Goal: Task Accomplishment & Management: Complete application form

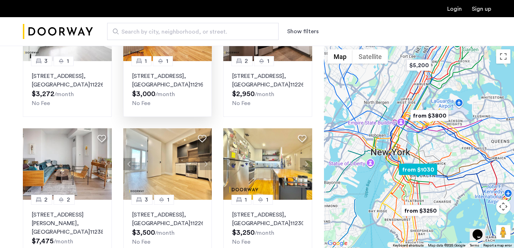
scroll to position [296, 0]
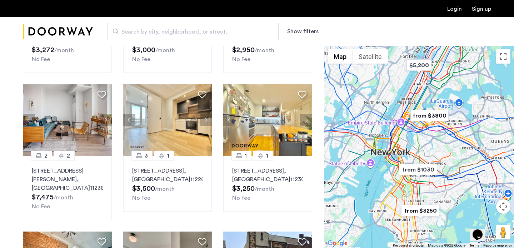
click at [301, 32] on button "Show filters" at bounding box center [302, 31] width 31 height 9
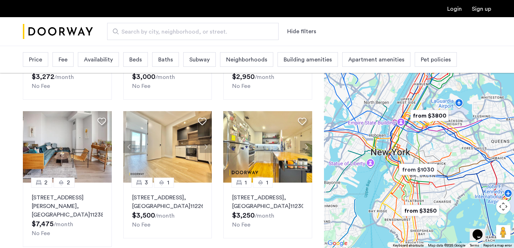
click at [38, 59] on span "Price" at bounding box center [35, 59] width 13 height 9
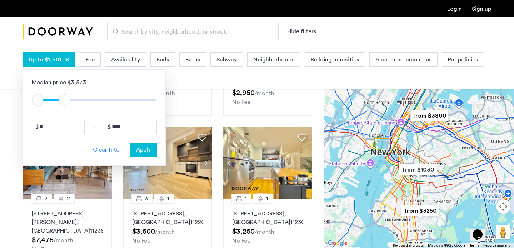
type input "****"
drag, startPoint x: 149, startPoint y: 99, endPoint x: 59, endPoint y: 104, distance: 89.9
click at [59, 104] on span "ngx-slider-max" at bounding box center [58, 99] width 11 height 11
click at [147, 150] on span "Apply" at bounding box center [143, 149] width 15 height 9
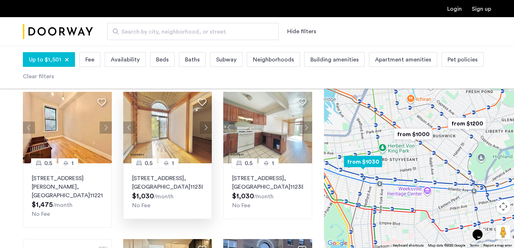
scroll to position [48, 0]
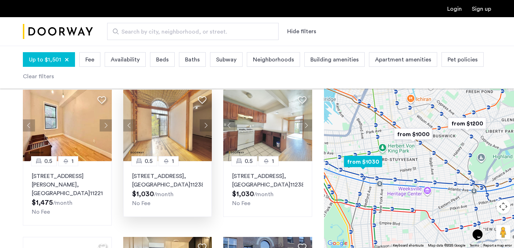
click at [166, 133] on img at bounding box center [167, 125] width 89 height 71
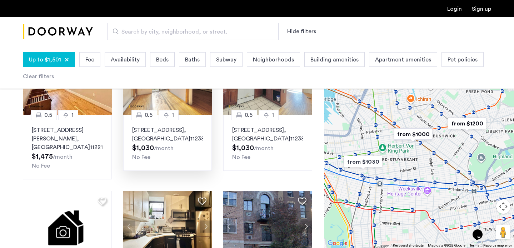
scroll to position [175, 0]
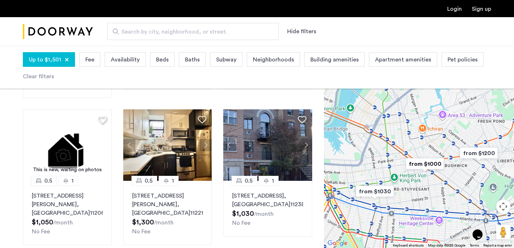
drag, startPoint x: 420, startPoint y: 162, endPoint x: 431, endPoint y: 192, distance: 31.9
click at [431, 192] on div at bounding box center [419, 147] width 190 height 202
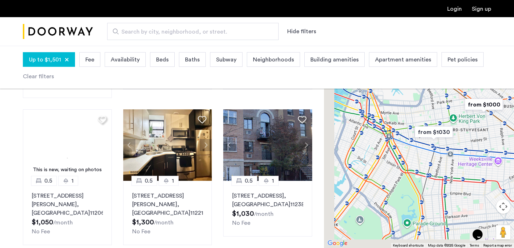
drag, startPoint x: 397, startPoint y: 177, endPoint x: 457, endPoint y: 116, distance: 85.7
click at [457, 116] on div at bounding box center [419, 147] width 190 height 202
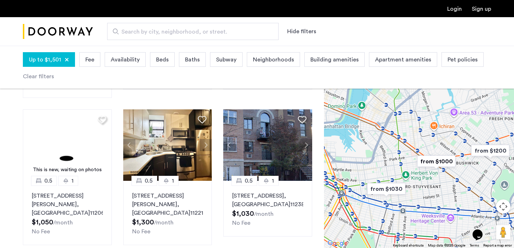
drag, startPoint x: 468, startPoint y: 135, endPoint x: 420, endPoint y: 194, distance: 76.0
click at [420, 194] on div at bounding box center [419, 147] width 190 height 202
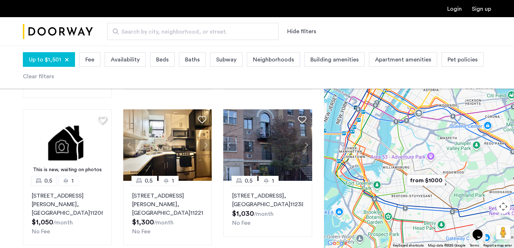
drag, startPoint x: 416, startPoint y: 170, endPoint x: 406, endPoint y: 156, distance: 17.5
click at [406, 172] on img "from $1000" at bounding box center [426, 180] width 44 height 16
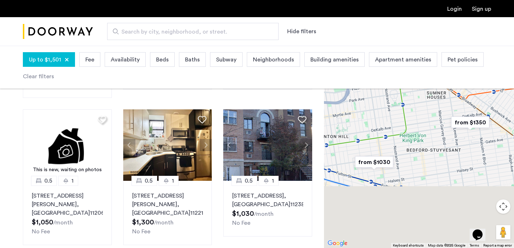
drag, startPoint x: 402, startPoint y: 174, endPoint x: 423, endPoint y: 110, distance: 67.6
click at [423, 110] on div "To navigate, press the arrow keys." at bounding box center [419, 147] width 190 height 202
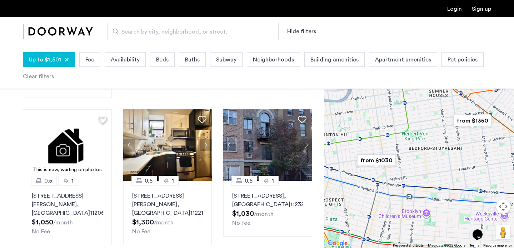
click at [381, 160] on img "from $1030" at bounding box center [377, 160] width 44 height 16
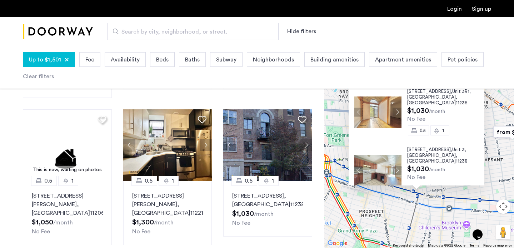
scroll to position [157, 0]
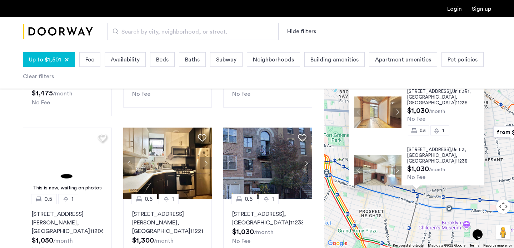
click at [383, 226] on div "451 Franklin Avenue, Unit 3R1, Brooklyn , NY 11238 $1,030 /month No Fee 0.5 1 4…" at bounding box center [419, 147] width 190 height 202
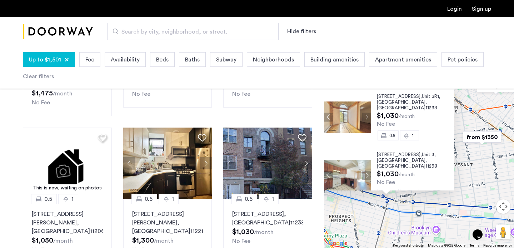
drag, startPoint x: 394, startPoint y: 211, endPoint x: 346, endPoint y: 234, distance: 53.1
click at [346, 234] on div "451 Franklin Avenue, Unit 3R1, Brooklyn , NY 11238 $1,030 /month No Fee 0.5 1 4…" at bounding box center [419, 147] width 190 height 202
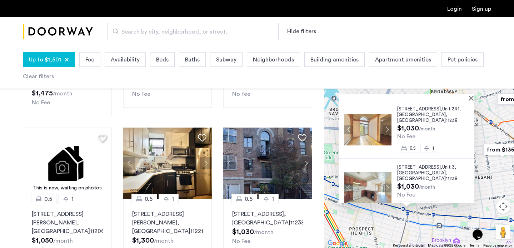
drag, startPoint x: 374, startPoint y: 227, endPoint x: 411, endPoint y: 222, distance: 37.9
click at [411, 222] on div "451 Franklin Avenue, Unit 3R1, Brooklyn , NY 11238 $1,030 /month No Fee 0.5 1 4…" at bounding box center [419, 147] width 190 height 202
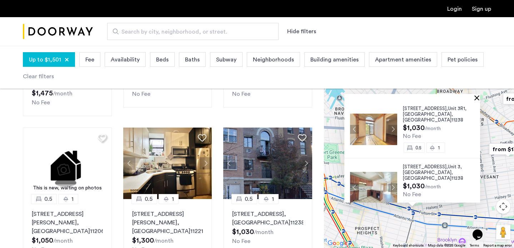
click at [480, 98] on button "Close" at bounding box center [478, 97] width 5 height 5
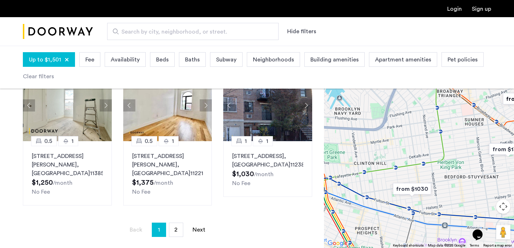
scroll to position [530, 0]
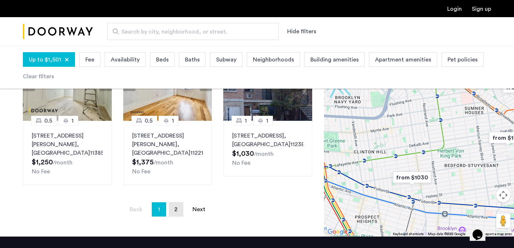
click at [177, 211] on span "2" at bounding box center [175, 210] width 3 height 6
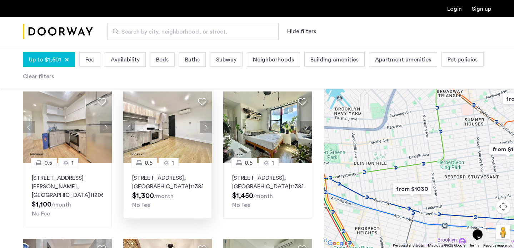
scroll to position [23, 0]
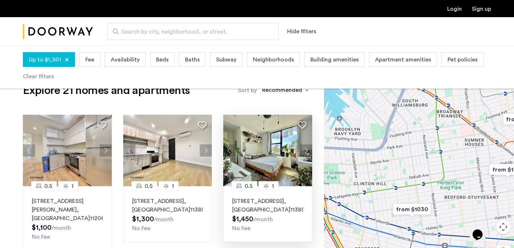
click at [273, 157] on img at bounding box center [267, 150] width 89 height 71
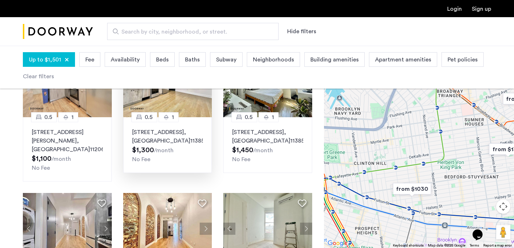
scroll to position [206, 0]
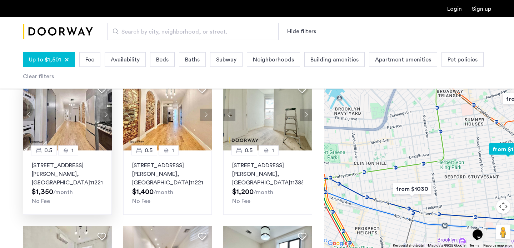
click at [73, 169] on p "856 Greene Avenue, Unit 4RFR, Brooklyn , NY 11221" at bounding box center [67, 174] width 71 height 26
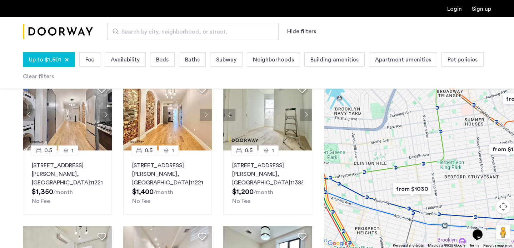
click at [454, 9] on link "Login" at bounding box center [455, 9] width 15 height 6
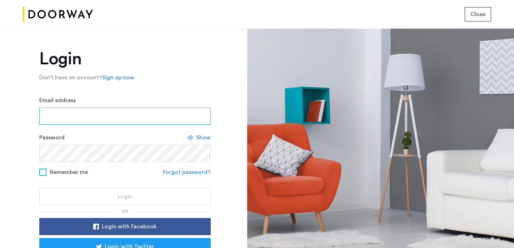
click at [117, 114] on input "Email address" at bounding box center [125, 116] width 172 height 17
type input "**********"
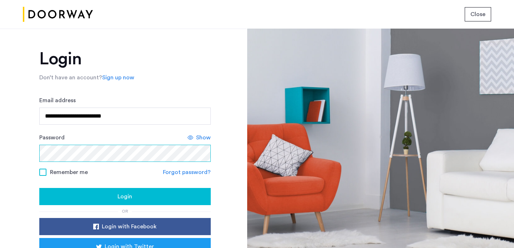
click at [39, 188] on button "Login" at bounding box center [125, 196] width 172 height 17
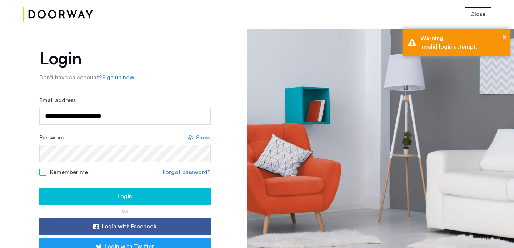
click at [193, 136] on div "Show" at bounding box center [199, 137] width 23 height 9
click at [6, 152] on div "**********" at bounding box center [123, 138] width 247 height 219
click at [16, 148] on div "**********" at bounding box center [123, 138] width 247 height 219
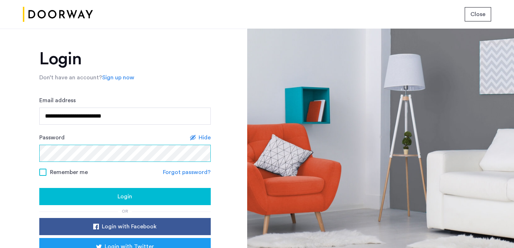
click at [35, 150] on div "**********" at bounding box center [123, 138] width 247 height 219
click at [135, 197] on div "Login" at bounding box center [125, 196] width 160 height 9
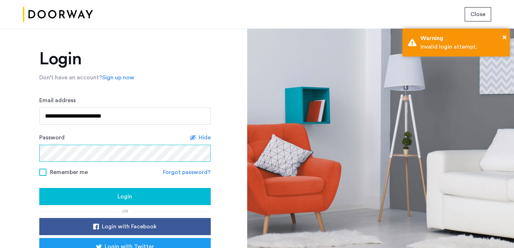
click at [0, 147] on div "**********" at bounding box center [123, 138] width 247 height 219
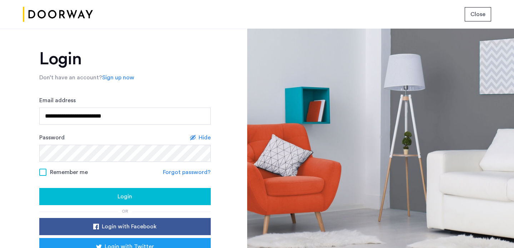
click at [75, 194] on div "Login" at bounding box center [125, 196] width 160 height 9
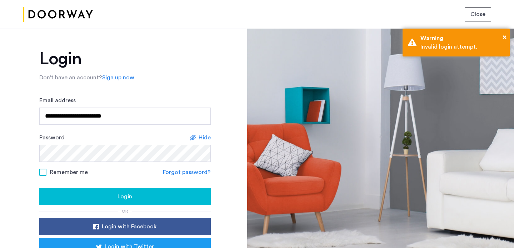
click at [186, 174] on link "Forgot password?" at bounding box center [187, 172] width 48 height 9
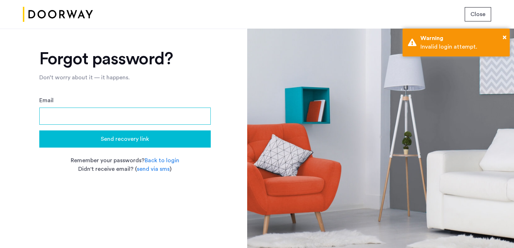
click at [123, 112] on input "Email" at bounding box center [125, 116] width 172 height 17
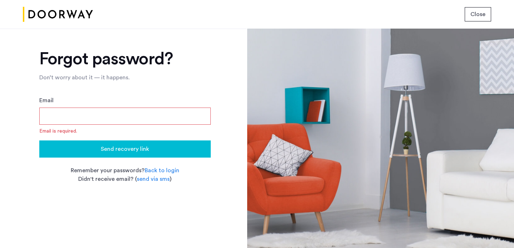
click at [108, 119] on input "Email" at bounding box center [125, 116] width 172 height 17
type input "**********"
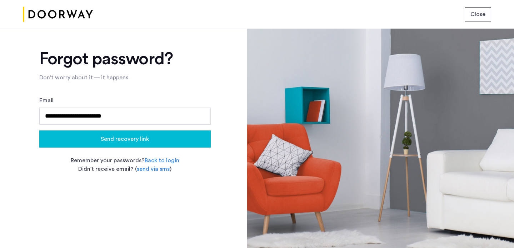
click at [111, 150] on div "**********" at bounding box center [125, 111] width 172 height 123
click span "Send recovery link"
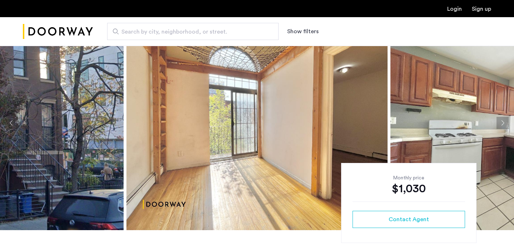
scroll to position [43, 0]
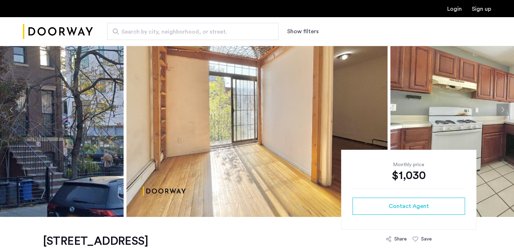
click at [505, 110] on button "Next apartment" at bounding box center [503, 110] width 12 height 12
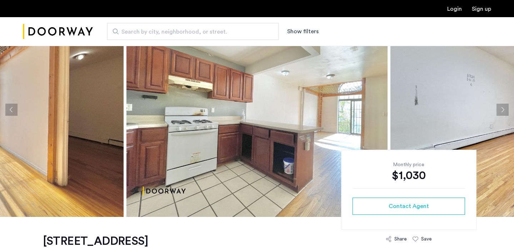
click at [505, 110] on button "Next apartment" at bounding box center [503, 110] width 12 height 12
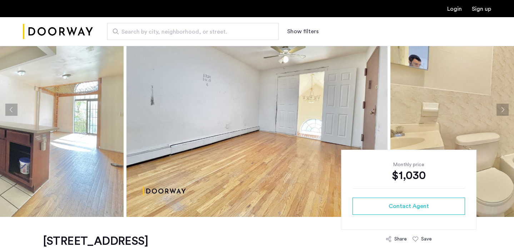
click at [505, 110] on button "Next apartment" at bounding box center [503, 110] width 12 height 12
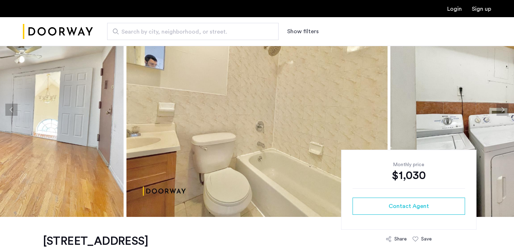
click at [505, 110] on button "Next apartment" at bounding box center [503, 110] width 12 height 12
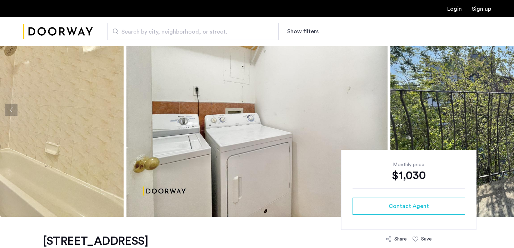
click at [505, 110] on button "Next apartment" at bounding box center [503, 110] width 12 height 12
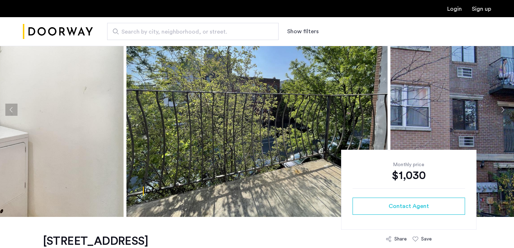
click at [505, 110] on button "Next apartment" at bounding box center [503, 110] width 12 height 12
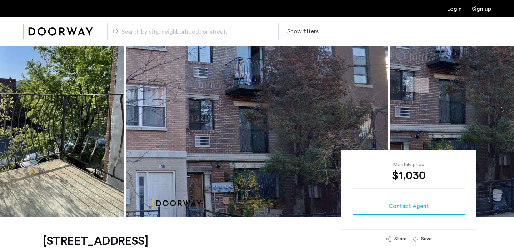
click at [505, 110] on button "Next apartment" at bounding box center [503, 110] width 12 height 12
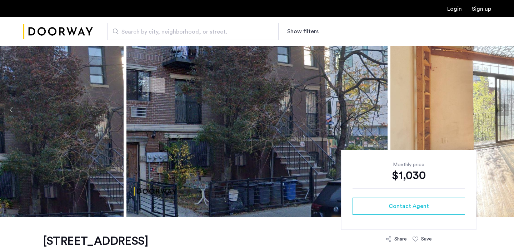
click at [505, 110] on button "Next apartment" at bounding box center [503, 110] width 12 height 12
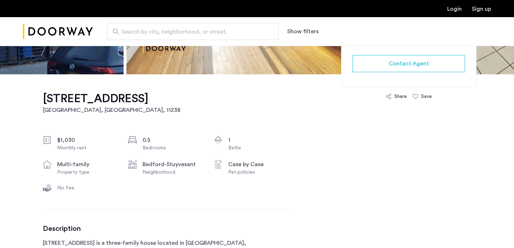
scroll to position [0, 0]
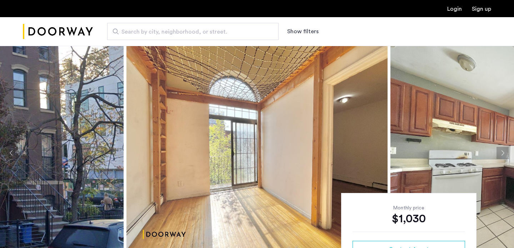
click at [498, 150] on button "Next apartment" at bounding box center [503, 153] width 12 height 12
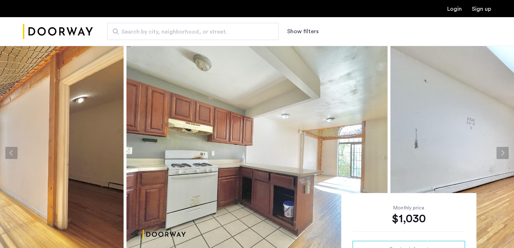
click at [498, 150] on button "Next apartment" at bounding box center [503, 153] width 12 height 12
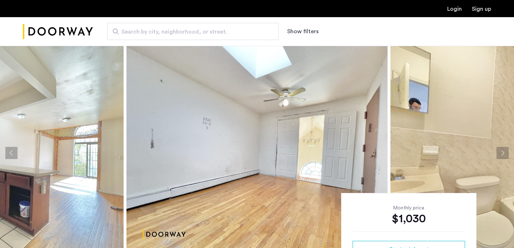
click at [498, 150] on button "Next apartment" at bounding box center [503, 153] width 12 height 12
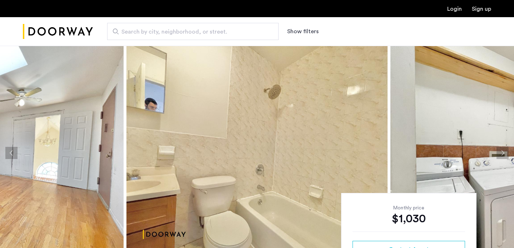
click at [498, 150] on button "Next apartment" at bounding box center [503, 153] width 12 height 12
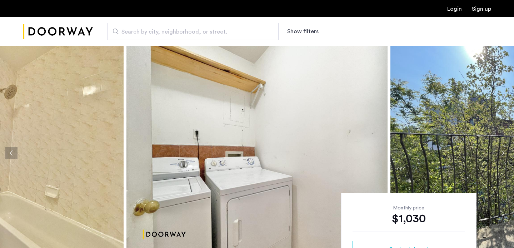
click at [498, 150] on button "Next apartment" at bounding box center [503, 153] width 12 height 12
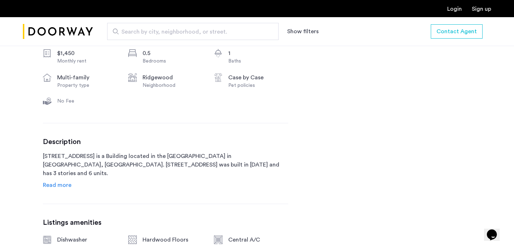
scroll to position [274, 0]
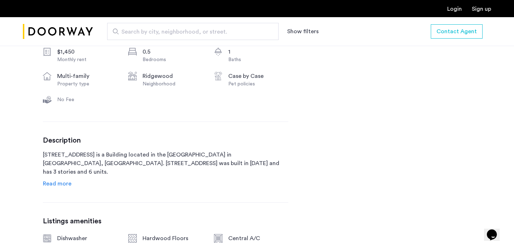
click at [56, 186] on span "Read more" at bounding box center [57, 184] width 29 height 6
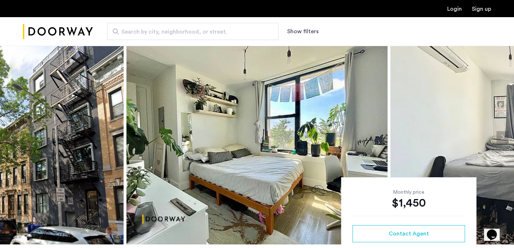
scroll to position [16, 0]
click at [501, 135] on button "Next apartment" at bounding box center [503, 137] width 12 height 12
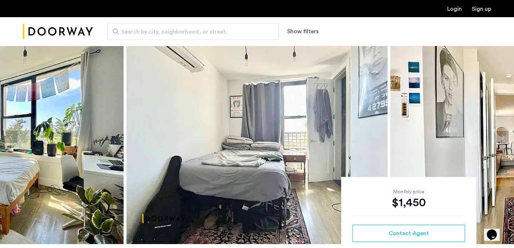
click at [501, 135] on button "Next apartment" at bounding box center [503, 137] width 12 height 12
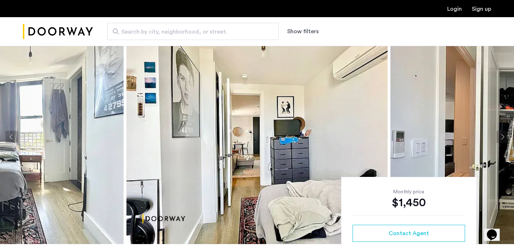
click at [501, 135] on button "Next apartment" at bounding box center [503, 137] width 12 height 12
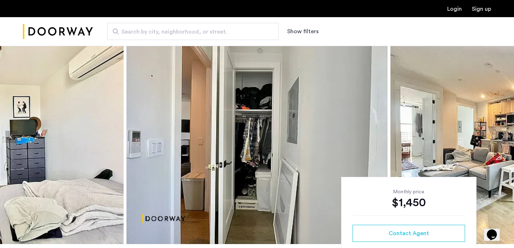
click at [501, 135] on button "Next apartment" at bounding box center [503, 137] width 12 height 12
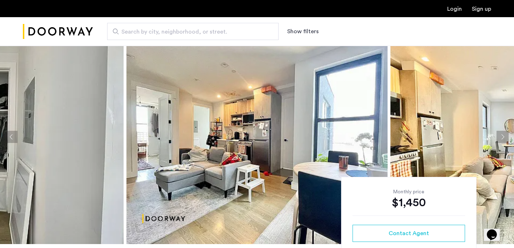
click at [501, 135] on button "Next apartment" at bounding box center [503, 137] width 12 height 12
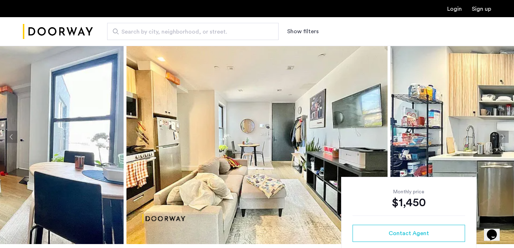
click at [501, 135] on button "Next apartment" at bounding box center [503, 137] width 12 height 12
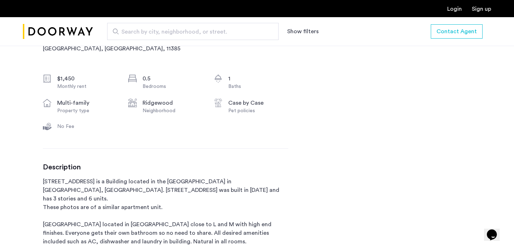
scroll to position [326, 0]
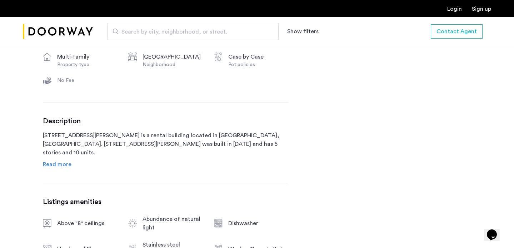
scroll to position [335, 0]
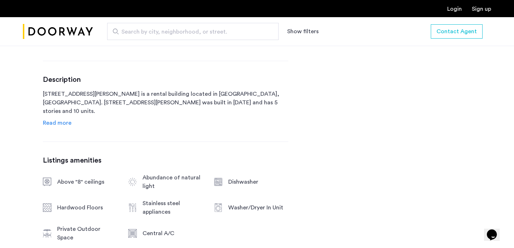
click at [61, 126] on span "Read more" at bounding box center [57, 123] width 29 height 6
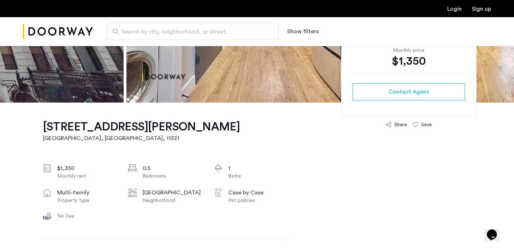
scroll to position [0, 0]
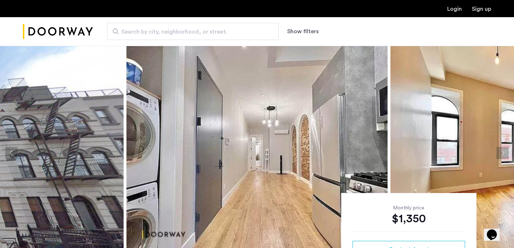
click at [499, 153] on button "Next apartment" at bounding box center [503, 153] width 12 height 12
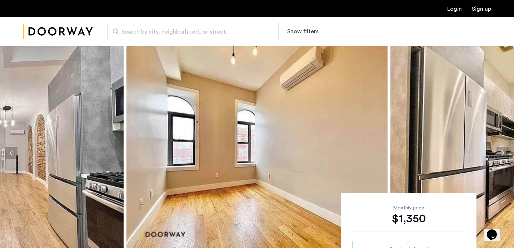
click at [499, 153] on button "Next apartment" at bounding box center [503, 153] width 12 height 12
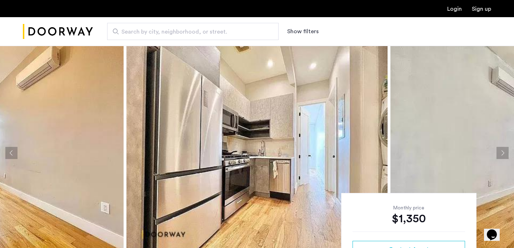
click at [37, 31] on img "Cazamio Logo" at bounding box center [58, 31] width 70 height 27
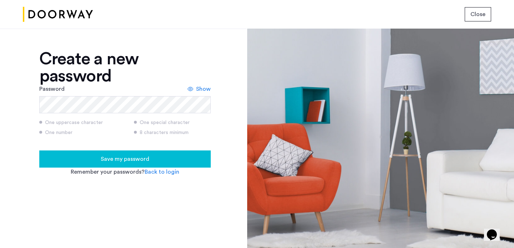
click at [75, 155] on div "Save my password" at bounding box center [125, 159] width 160 height 9
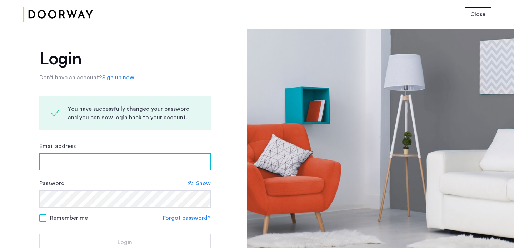
click at [94, 164] on input "Email address" at bounding box center [125, 161] width 172 height 17
click at [91, 159] on input "Email address" at bounding box center [125, 161] width 172 height 17
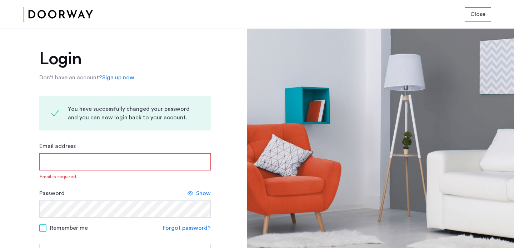
type input "**********"
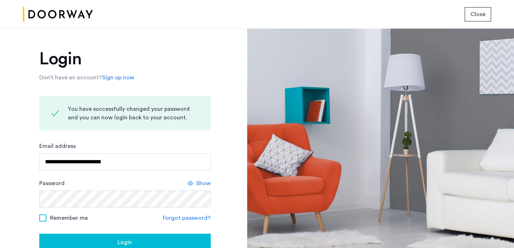
scroll to position [55, 0]
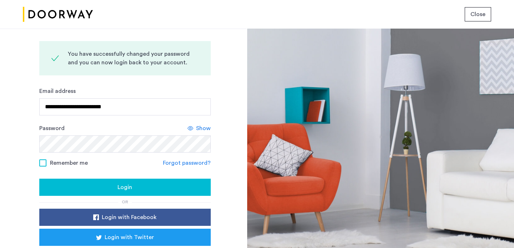
click at [46, 162] on label "Remember me" at bounding box center [63, 163] width 49 height 6
click at [132, 190] on div "Login" at bounding box center [125, 187] width 160 height 9
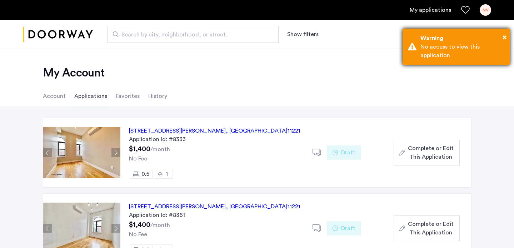
click at [507, 39] on div "× Warning No access to view this application" at bounding box center [456, 47] width 107 height 36
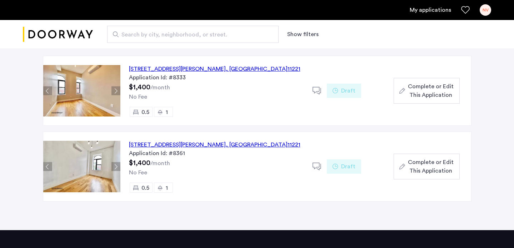
scroll to position [61, 0]
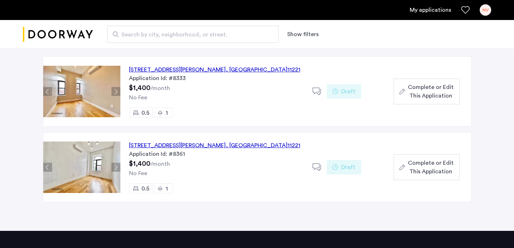
click at [173, 143] on div "[STREET_ADDRESS][PERSON_NAME]" at bounding box center [215, 145] width 172 height 9
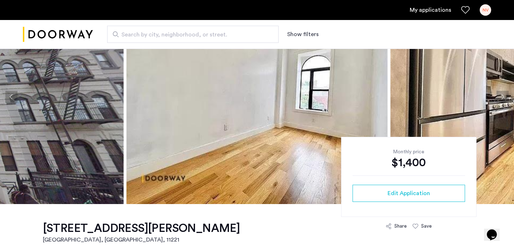
scroll to position [121, 0]
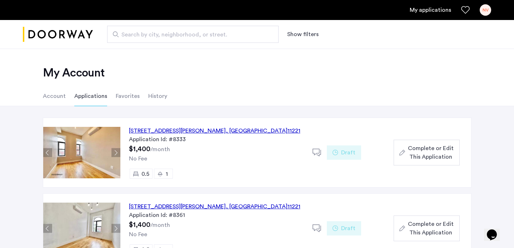
click at [161, 130] on div "856 Greene Avenue, Unit 5LFR, Brooklyn , NY 11221" at bounding box center [215, 131] width 172 height 9
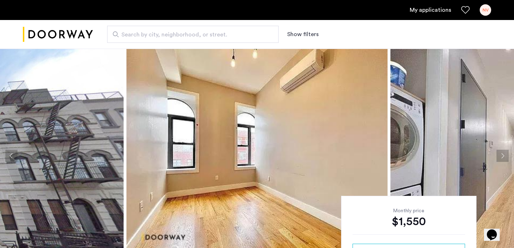
click at [497, 158] on button "Next apartment" at bounding box center [503, 156] width 12 height 12
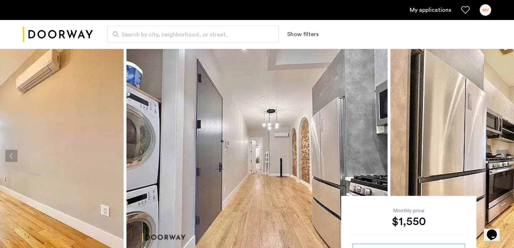
click at [498, 158] on button "Next apartment" at bounding box center [503, 156] width 12 height 12
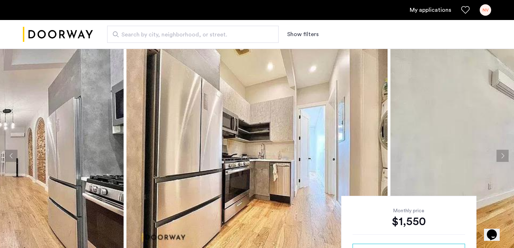
click at [498, 158] on button "Next apartment" at bounding box center [503, 156] width 12 height 12
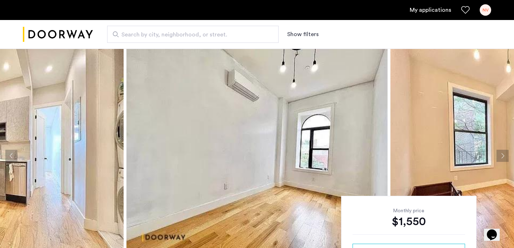
click at [498, 158] on button "Next apartment" at bounding box center [503, 156] width 12 height 12
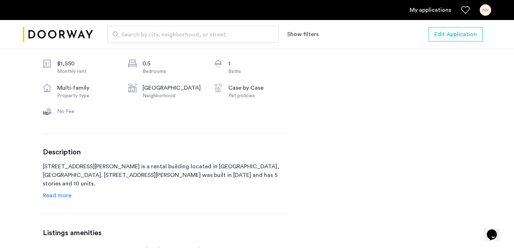
scroll to position [311, 0]
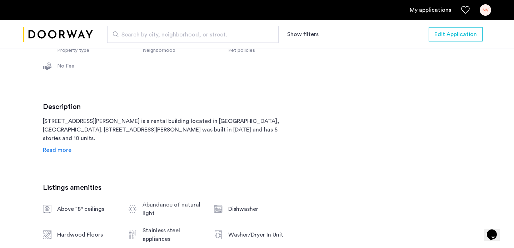
click at [46, 153] on span "Read more" at bounding box center [57, 150] width 29 height 6
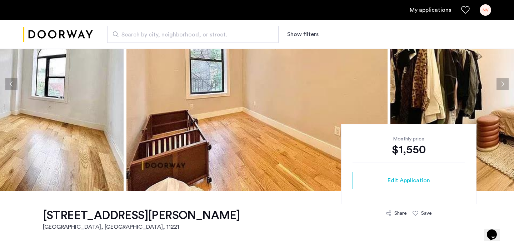
scroll to position [93, 0]
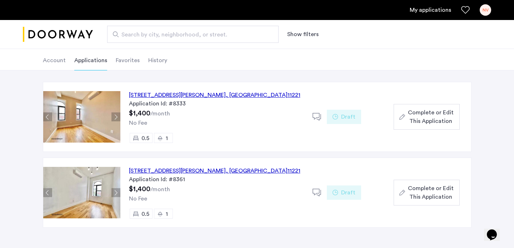
scroll to position [36, 0]
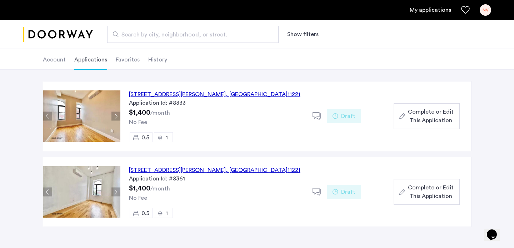
click at [209, 170] on div "[STREET_ADDRESS][PERSON_NAME]" at bounding box center [215, 170] width 172 height 9
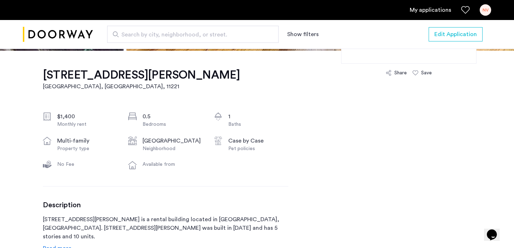
scroll to position [365, 0]
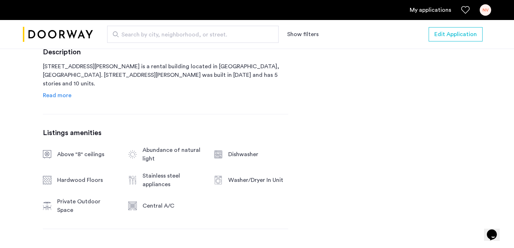
click at [69, 98] on span "Read more" at bounding box center [57, 96] width 29 height 6
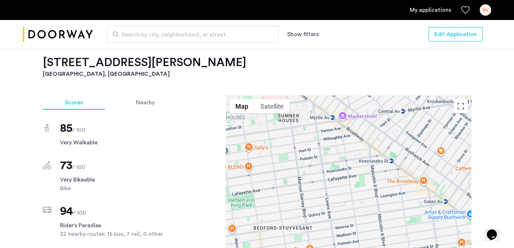
scroll to position [692, 0]
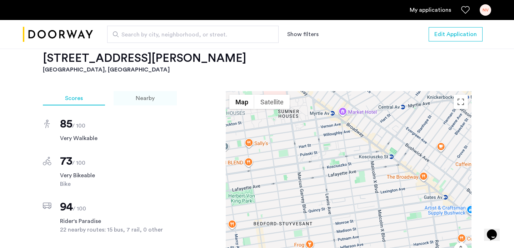
click at [147, 91] on div "Nearby" at bounding box center [145, 98] width 63 height 14
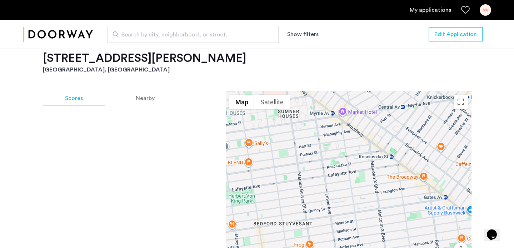
click at [152, 95] on span "Nearby" at bounding box center [145, 98] width 19 height 6
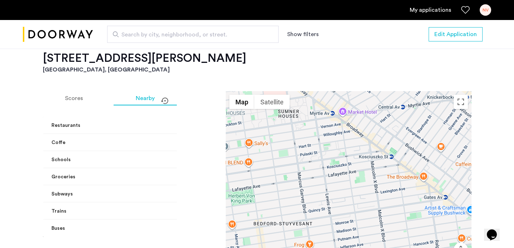
scroll to position [724, 0]
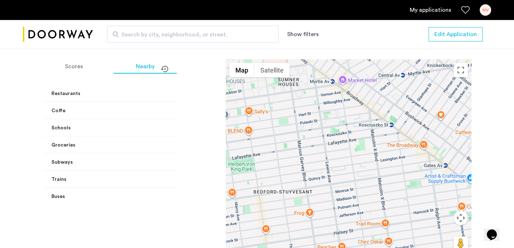
click at [184, 90] on span at bounding box center [185, 94] width 3 height 8
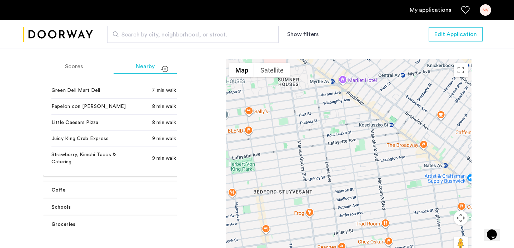
scroll to position [123, 0]
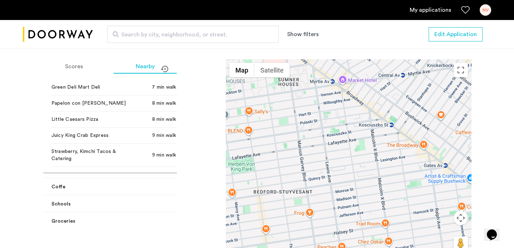
click at [184, 183] on span at bounding box center [185, 187] width 3 height 8
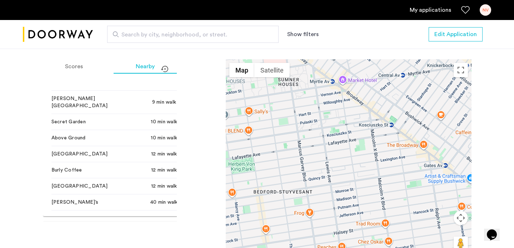
scroll to position [355, 0]
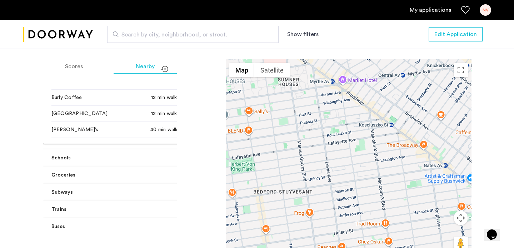
click at [166, 149] on mat-expansion-panel-header "Schools" at bounding box center [119, 157] width 153 height 17
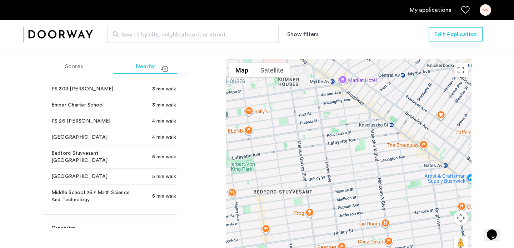
scroll to position [583, 0]
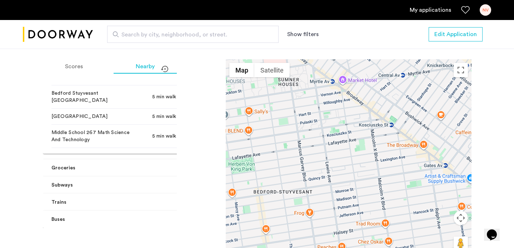
click at [160, 161] on mat-expansion-panel-header "Groceries" at bounding box center [119, 167] width 153 height 17
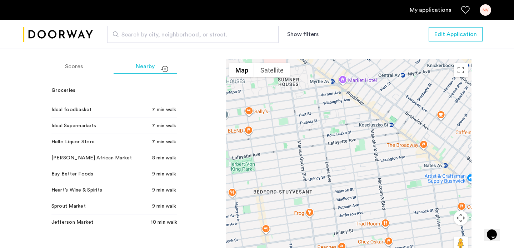
scroll to position [761, 0]
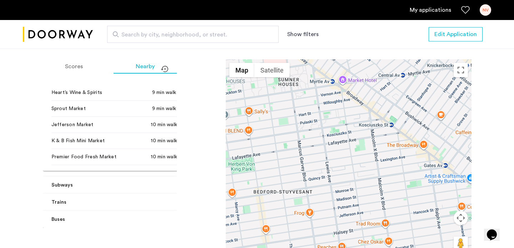
click at [161, 182] on span "Subways" at bounding box center [117, 186] width 133 height 8
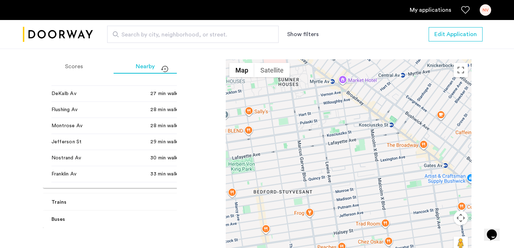
scroll to position [1100, 0]
click at [142, 199] on mat-panel-title "Trains" at bounding box center [115, 203] width 128 height 8
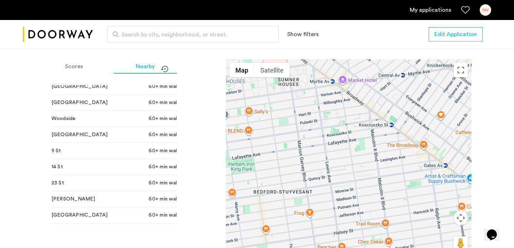
scroll to position [1446, 0]
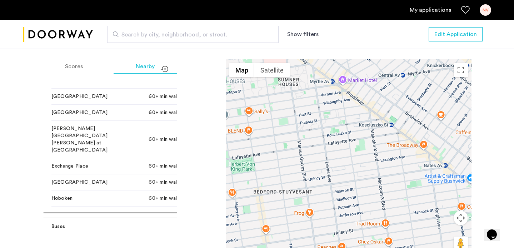
click at [151, 223] on mat-panel-title "Buses" at bounding box center [115, 227] width 128 height 8
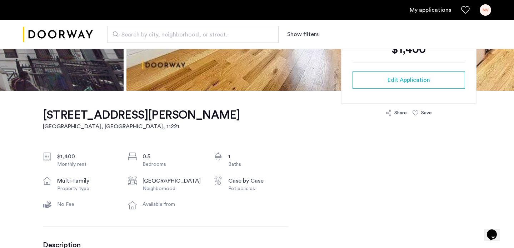
scroll to position [0, 0]
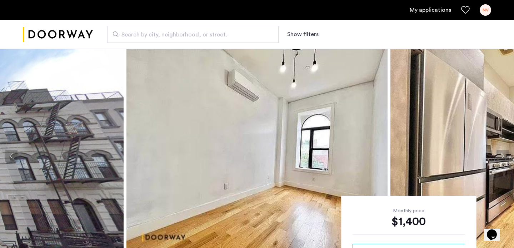
click at [502, 155] on button "Next apartment" at bounding box center [503, 156] width 12 height 12
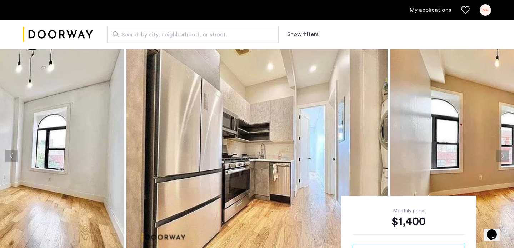
click at [502, 155] on button "Next apartment" at bounding box center [503, 156] width 12 height 12
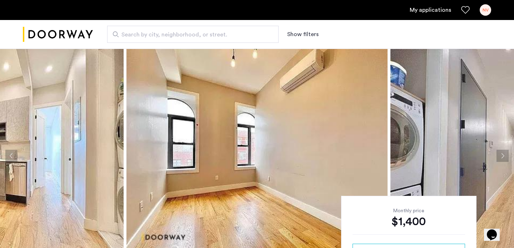
click at [505, 154] on button "Next apartment" at bounding box center [503, 156] width 12 height 12
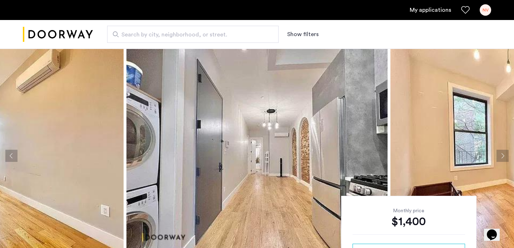
click at [505, 154] on button "Next apartment" at bounding box center [503, 156] width 12 height 12
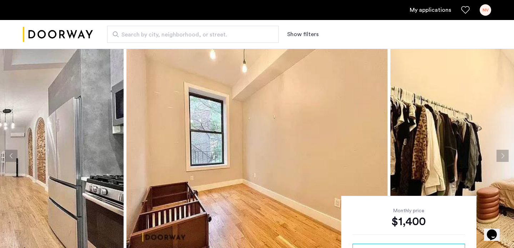
click at [505, 154] on button "Next apartment" at bounding box center [503, 156] width 12 height 12
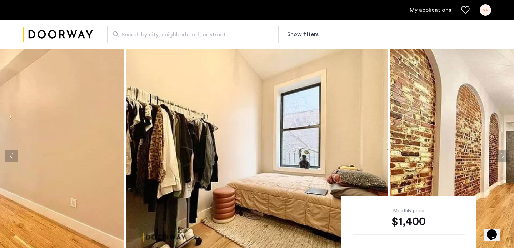
click at [505, 154] on button "Next apartment" at bounding box center [503, 156] width 12 height 12
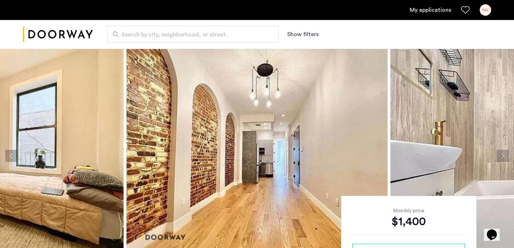
click at [505, 154] on button "Next apartment" at bounding box center [503, 156] width 12 height 12
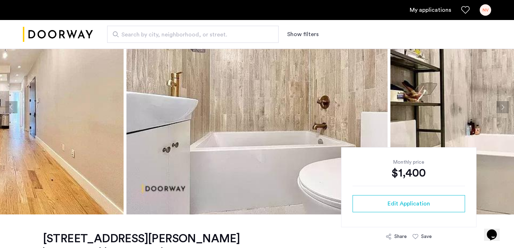
scroll to position [51, 0]
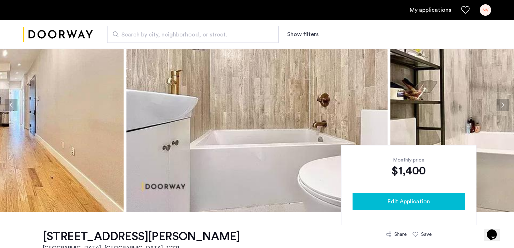
click at [401, 203] on span "Edit Application" at bounding box center [409, 201] width 43 height 9
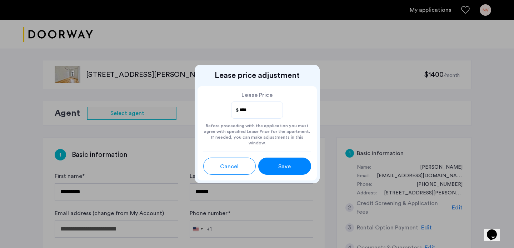
type input "**********"
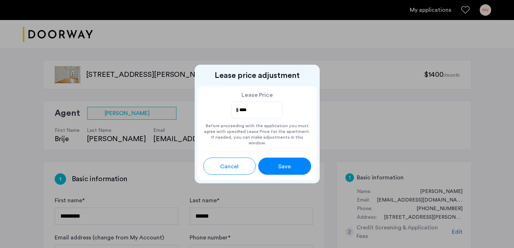
click at [295, 162] on div "Save" at bounding box center [285, 166] width 24 height 9
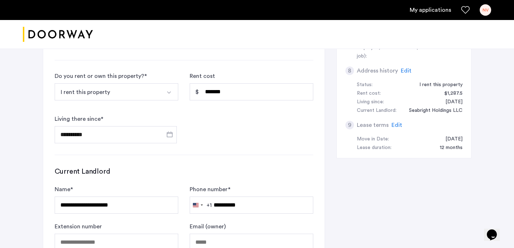
scroll to position [409, 0]
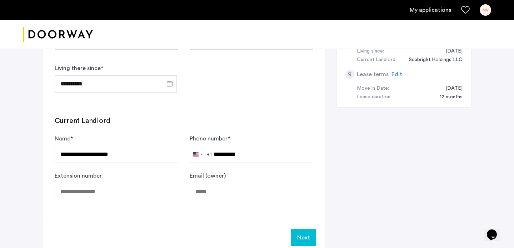
click at [306, 234] on button "Next" at bounding box center [303, 237] width 25 height 17
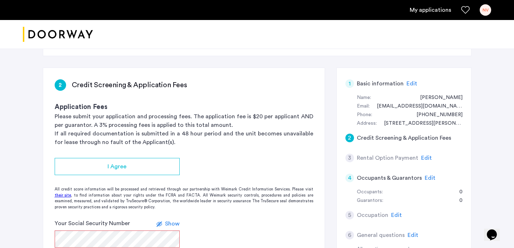
scroll to position [99, 0]
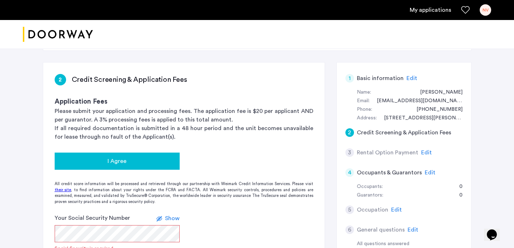
click at [171, 160] on div "I Agree" at bounding box center [117, 161] width 114 height 9
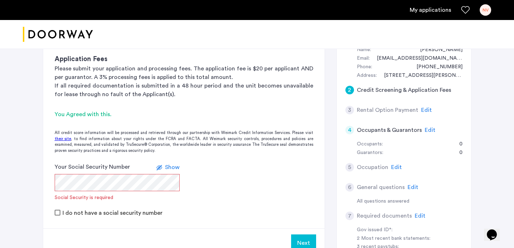
scroll to position [148, 0]
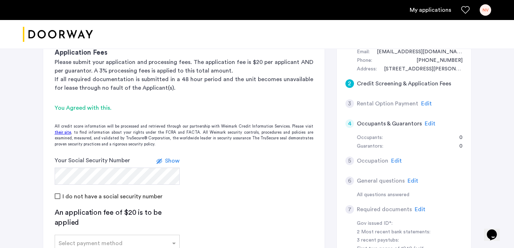
click at [163, 157] on label at bounding box center [161, 161] width 9 height 9
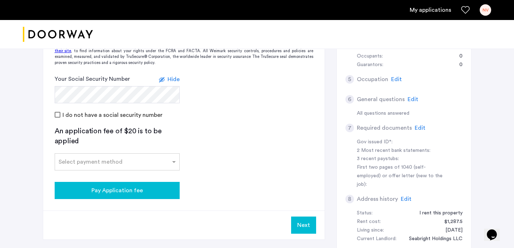
scroll to position [231, 0]
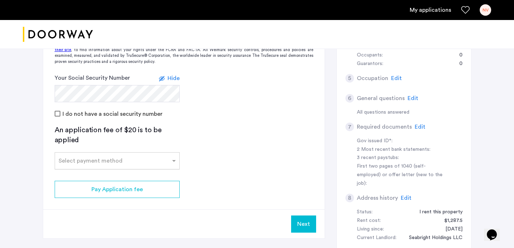
click at [118, 161] on input "text" at bounding box center [110, 159] width 103 height 5
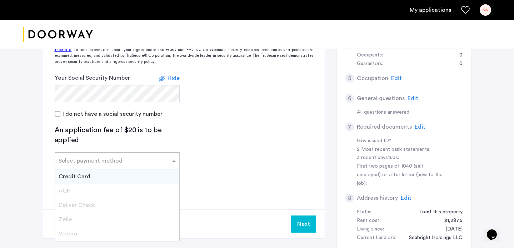
click at [110, 176] on div "Credit Card" at bounding box center [117, 176] width 124 height 14
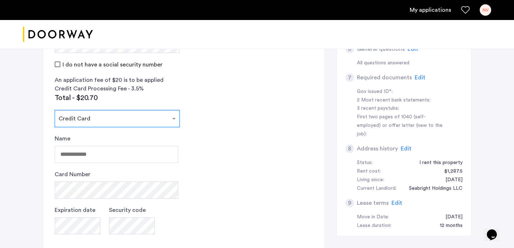
scroll to position [285, 0]
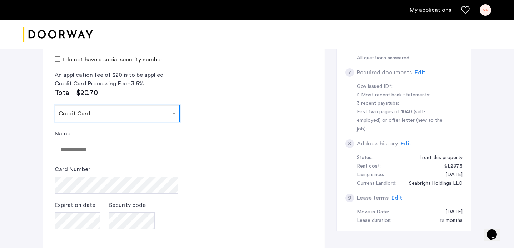
click at [97, 144] on input "Name" at bounding box center [117, 149] width 124 height 17
type input "**********"
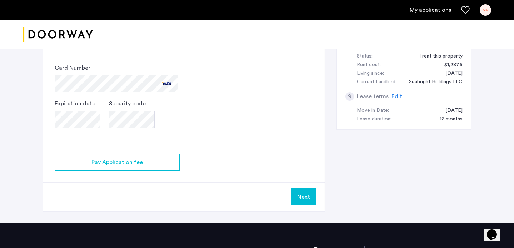
scroll to position [391, 0]
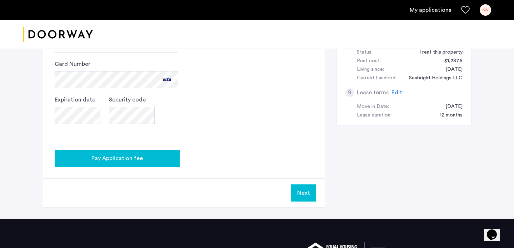
click at [133, 161] on span "Pay Application fee" at bounding box center [117, 158] width 51 height 9
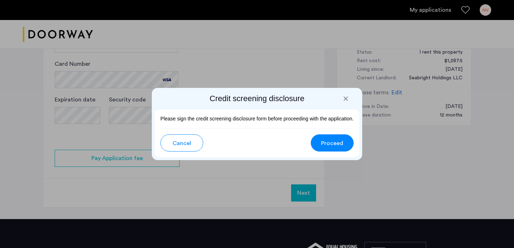
click at [343, 141] on button "Proceed" at bounding box center [332, 142] width 43 height 17
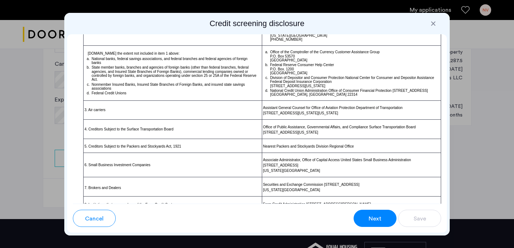
scroll to position [515, 0]
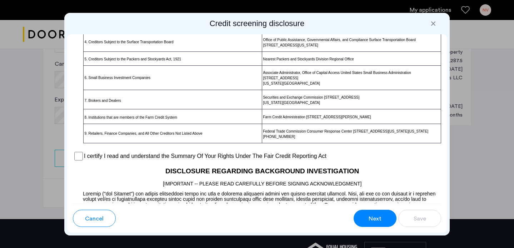
click at [172, 160] on label "I certify I read and understand the Summary Of Your Rights Under The Fair Credi…" at bounding box center [205, 156] width 243 height 9
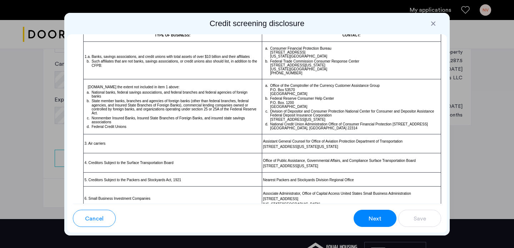
scroll to position [379, 0]
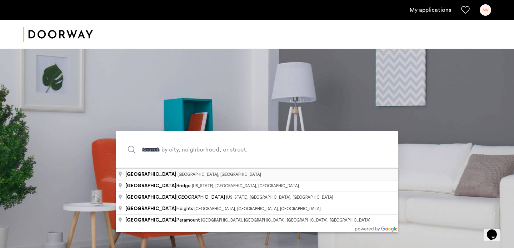
type input "**********"
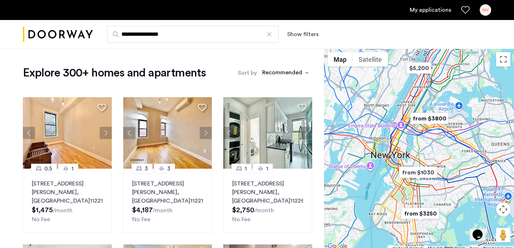
click at [306, 35] on button "Show filters" at bounding box center [302, 34] width 31 height 9
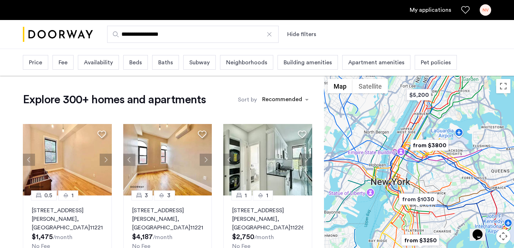
click at [40, 61] on span "Price" at bounding box center [35, 62] width 13 height 9
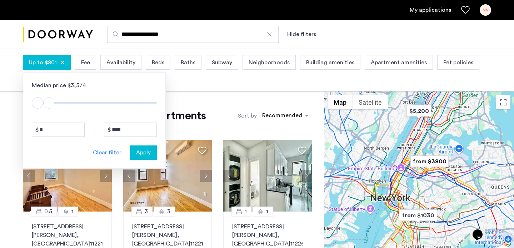
type input "****"
drag, startPoint x: 149, startPoint y: 102, endPoint x: 58, endPoint y: 109, distance: 91.0
click at [58, 109] on div "$1 $8000 $1 $1501" at bounding box center [94, 99] width 125 height 19
click at [138, 150] on span "Apply" at bounding box center [143, 152] width 15 height 9
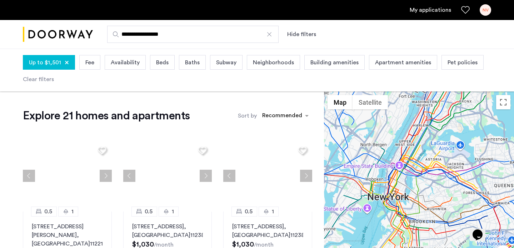
click at [90, 60] on span "Fee" at bounding box center [89, 62] width 9 height 9
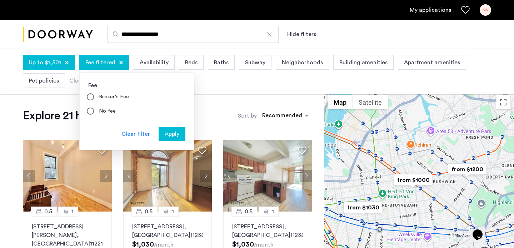
click at [169, 132] on span "Apply" at bounding box center [172, 134] width 15 height 9
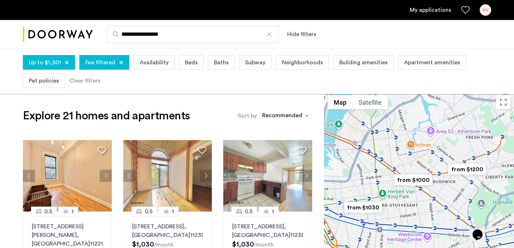
click at [155, 66] on span "Availability" at bounding box center [154, 62] width 29 height 9
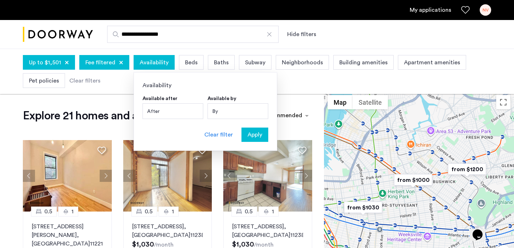
click at [174, 112] on div "After" at bounding box center [173, 111] width 61 height 16
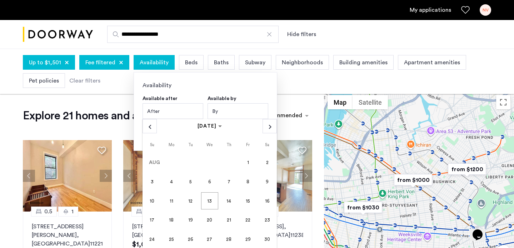
click at [226, 112] on div "By" at bounding box center [238, 111] width 61 height 16
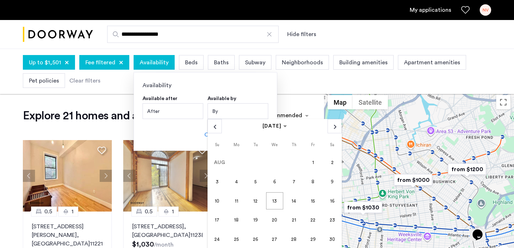
scroll to position [23, 0]
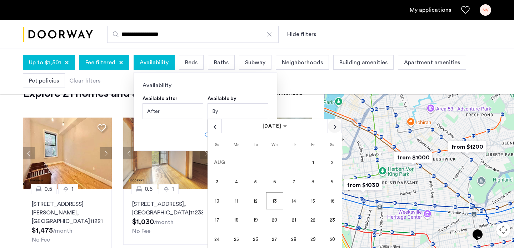
click at [332, 129] on span "Next month" at bounding box center [335, 126] width 14 height 14
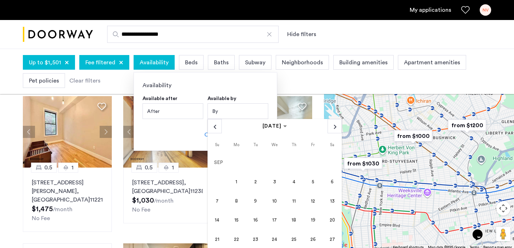
scroll to position [48, 0]
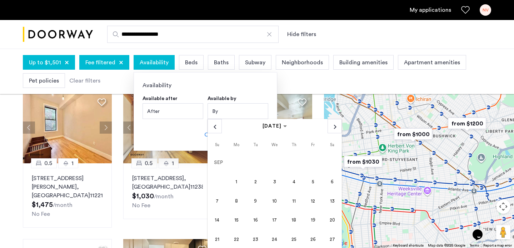
click at [331, 240] on span "27" at bounding box center [332, 239] width 17 height 17
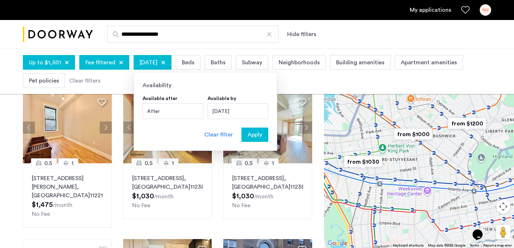
click at [248, 134] on span "Apply" at bounding box center [255, 134] width 15 height 9
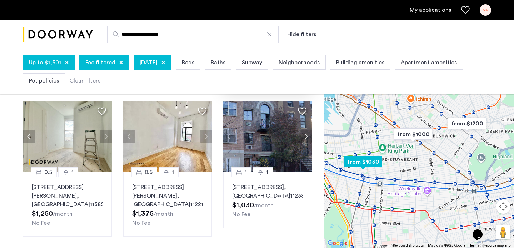
scroll to position [485, 0]
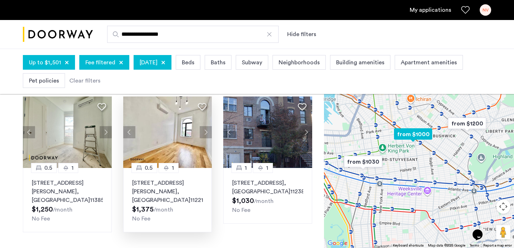
click at [175, 129] on img at bounding box center [167, 132] width 89 height 71
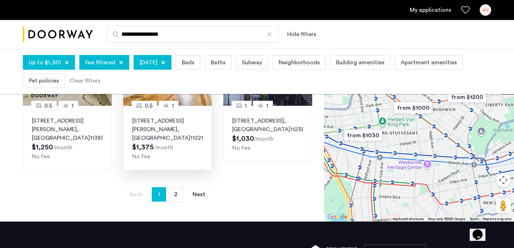
scroll to position [613, 0]
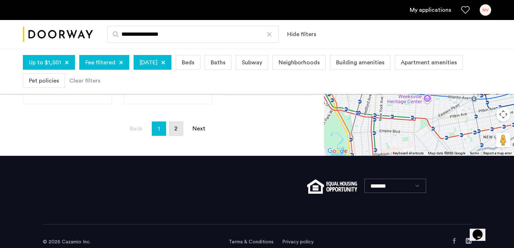
click at [173, 125] on link "page 2" at bounding box center [176, 129] width 14 height 14
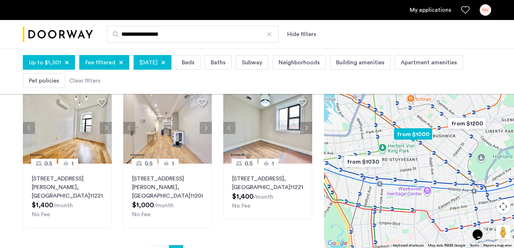
scroll to position [334, 0]
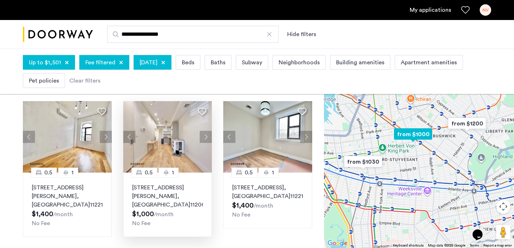
click at [157, 157] on img at bounding box center [167, 136] width 89 height 71
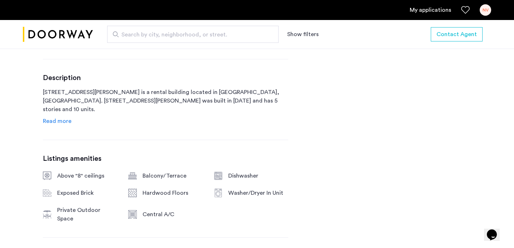
click at [59, 124] on span "Read more" at bounding box center [57, 121] width 29 height 6
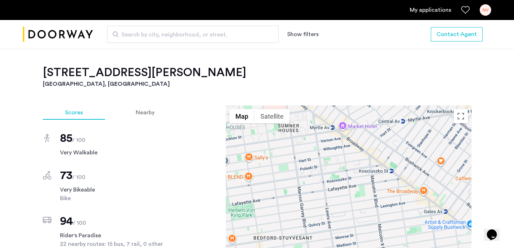
scroll to position [796, 0]
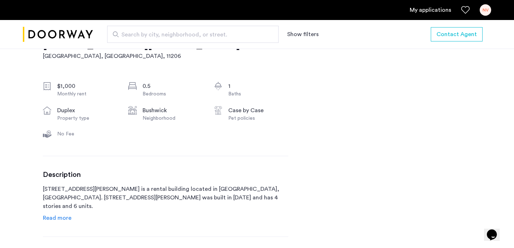
scroll to position [257, 0]
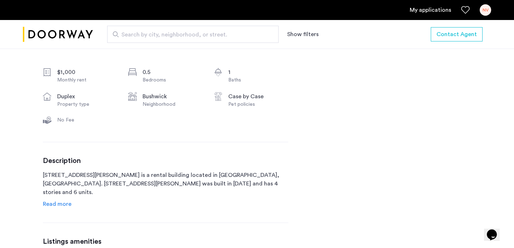
click at [68, 204] on span "Read more" at bounding box center [57, 204] width 29 height 6
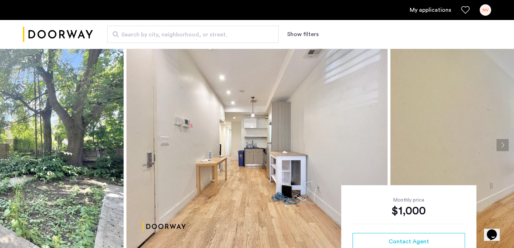
scroll to position [2, 0]
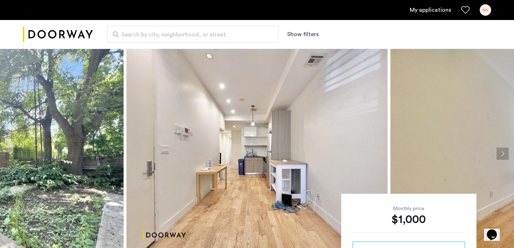
click at [502, 157] on button "Next apartment" at bounding box center [503, 154] width 12 height 12
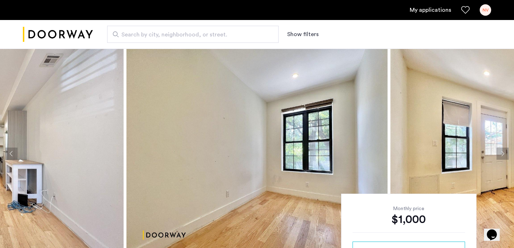
click at [502, 157] on button "Next apartment" at bounding box center [503, 154] width 12 height 12
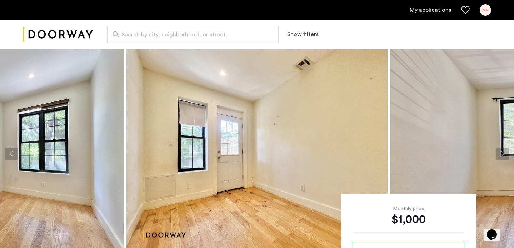
click at [502, 157] on button "Next apartment" at bounding box center [503, 154] width 12 height 12
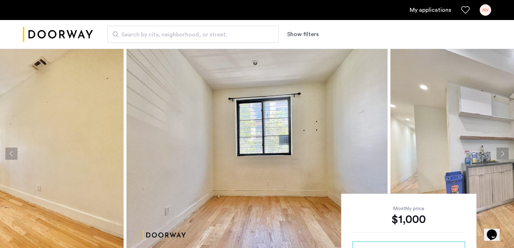
click at [502, 157] on button "Next apartment" at bounding box center [503, 154] width 12 height 12
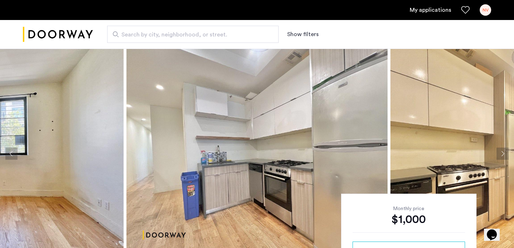
click at [502, 157] on button "Next apartment" at bounding box center [503, 154] width 12 height 12
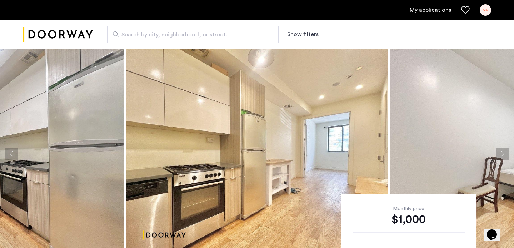
click at [502, 157] on button "Next apartment" at bounding box center [503, 154] width 12 height 12
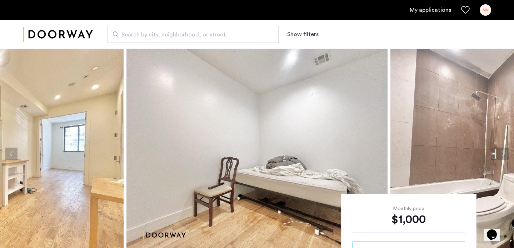
click at [502, 157] on button "Next apartment" at bounding box center [503, 154] width 12 height 12
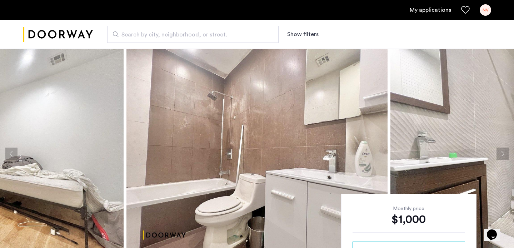
scroll to position [0, 0]
